Goal: Task Accomplishment & Management: Complete application form

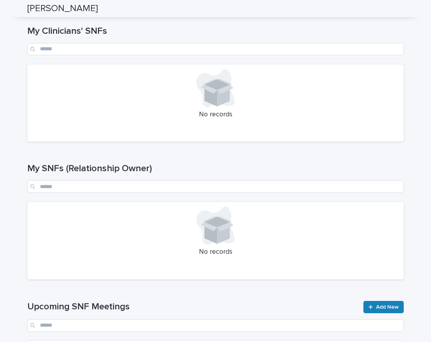
scroll to position [83, 0]
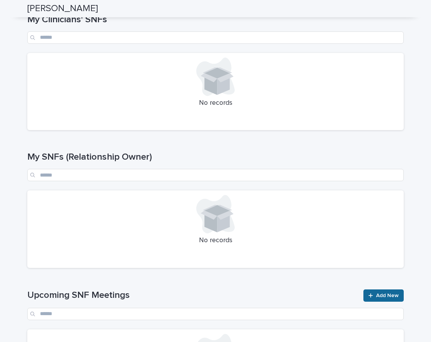
click at [382, 296] on span "Add New" at bounding box center [387, 295] width 23 height 5
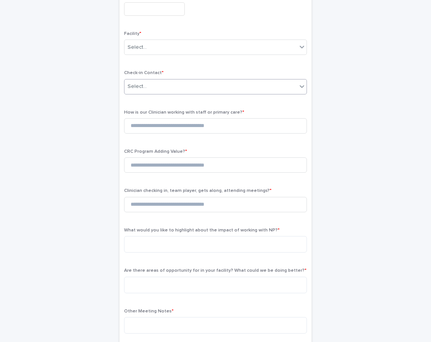
scroll to position [68, 0]
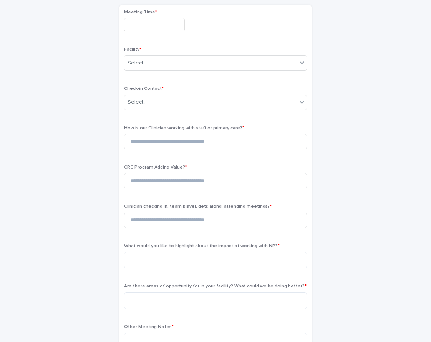
click at [138, 26] on input "text" at bounding box center [154, 24] width 61 height 13
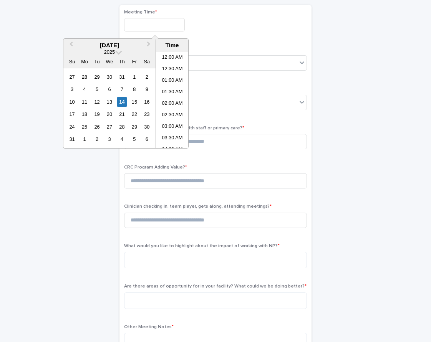
scroll to position [177, 0]
click at [171, 108] on li "10:00 AM" at bounding box center [172, 112] width 33 height 12
type input "**********"
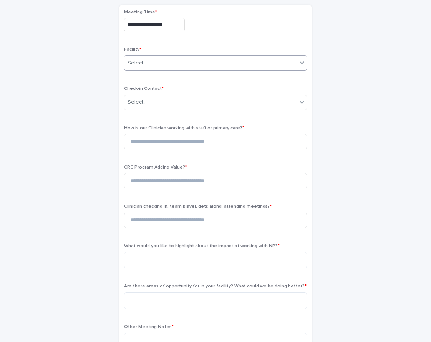
click at [137, 63] on div "Select..." at bounding box center [137, 63] width 19 height 8
type input "*****"
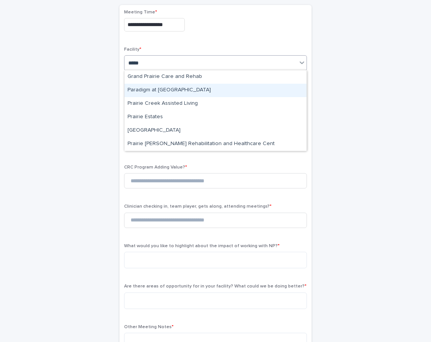
click at [159, 91] on div "Paradigm at [GEOGRAPHIC_DATA]" at bounding box center [216, 90] width 182 height 13
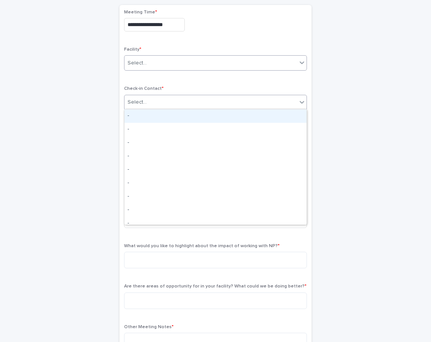
click at [149, 101] on div "Select..." at bounding box center [211, 102] width 173 height 13
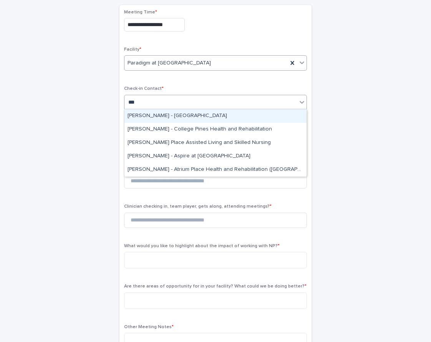
type input "****"
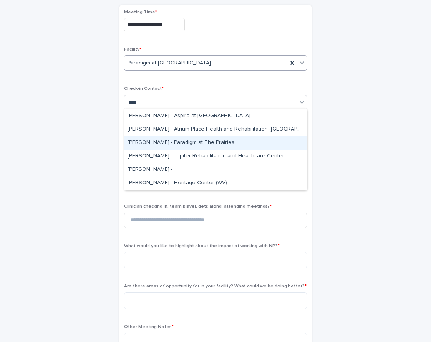
click at [177, 140] on div "[PERSON_NAME] - Paradigm at The Prairies" at bounding box center [216, 142] width 182 height 13
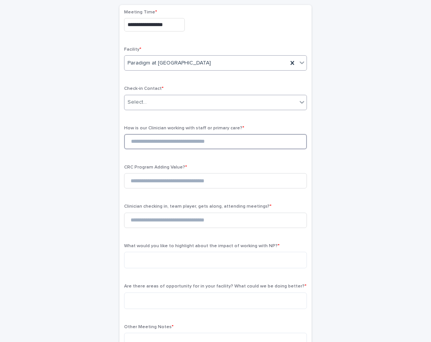
click at [151, 140] on input at bounding box center [215, 141] width 183 height 15
type input "*"
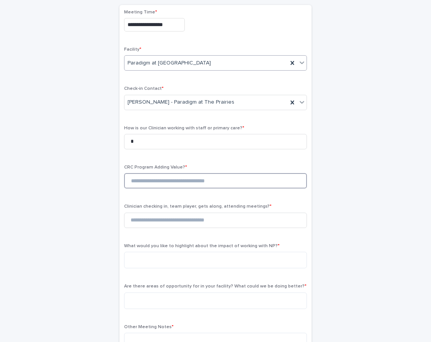
click at [154, 185] on input at bounding box center [215, 180] width 183 height 15
type input "*"
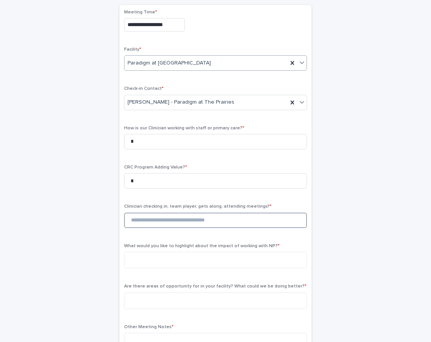
click at [160, 218] on input at bounding box center [215, 220] width 183 height 15
type input "*"
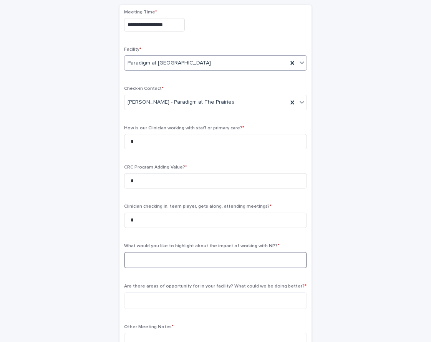
click at [158, 260] on textarea at bounding box center [215, 260] width 183 height 17
type textarea "*"
click at [166, 293] on textarea at bounding box center [215, 301] width 183 height 17
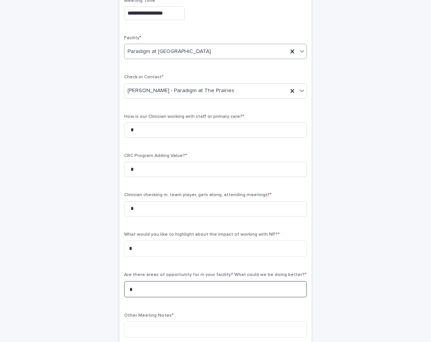
scroll to position [142, 0]
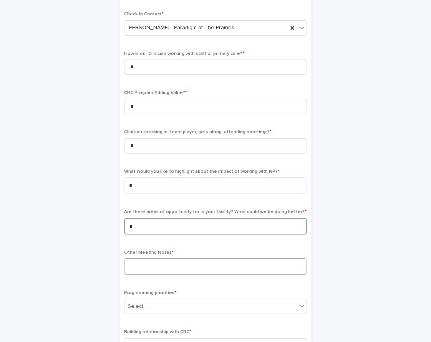
type textarea "*"
click at [160, 259] on textarea at bounding box center [215, 267] width 183 height 17
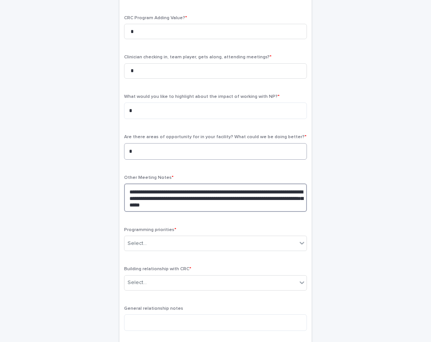
scroll to position [274, 0]
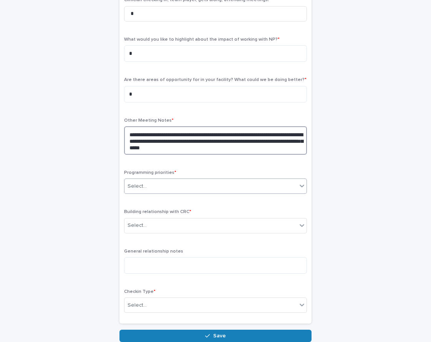
type textarea "**********"
click at [153, 180] on div "Select..." at bounding box center [211, 186] width 173 height 13
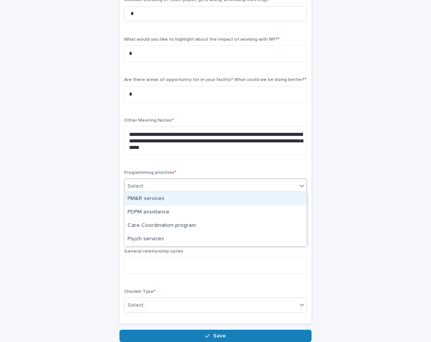
click at [148, 199] on div "PM&R services" at bounding box center [216, 199] width 182 height 13
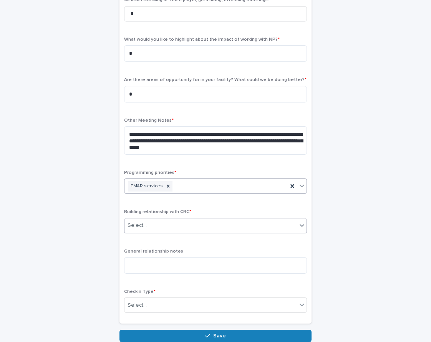
click at [154, 229] on div "Select..." at bounding box center [211, 225] width 173 height 13
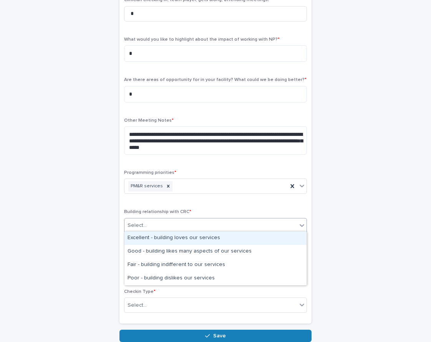
click at [151, 238] on div "Excellent - building loves our services" at bounding box center [216, 238] width 182 height 13
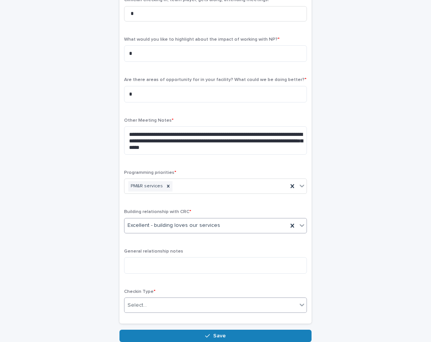
click at [136, 302] on div "Select..." at bounding box center [137, 306] width 19 height 8
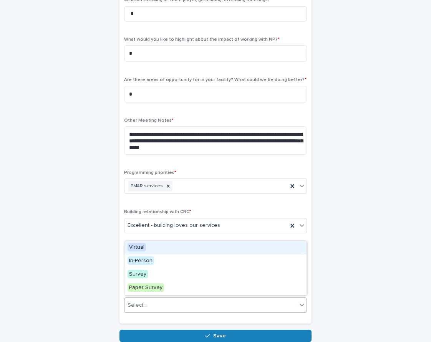
click at [136, 243] on span "Virtual" at bounding box center [137, 247] width 18 height 8
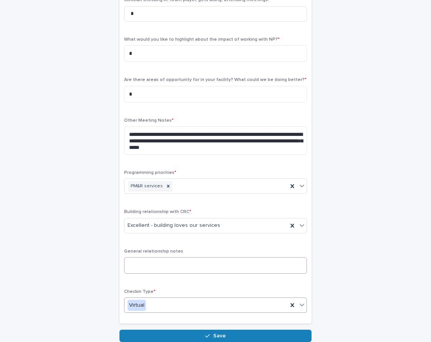
scroll to position [289, 0]
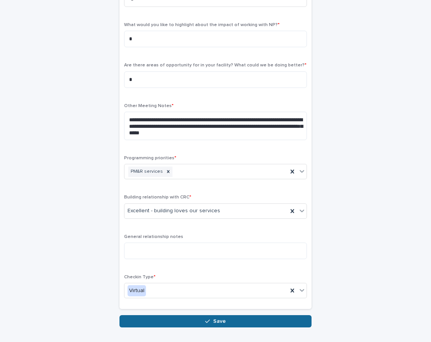
click at [195, 316] on button "Save" at bounding box center [216, 322] width 192 height 12
